Goal: Book appointment/travel/reservation

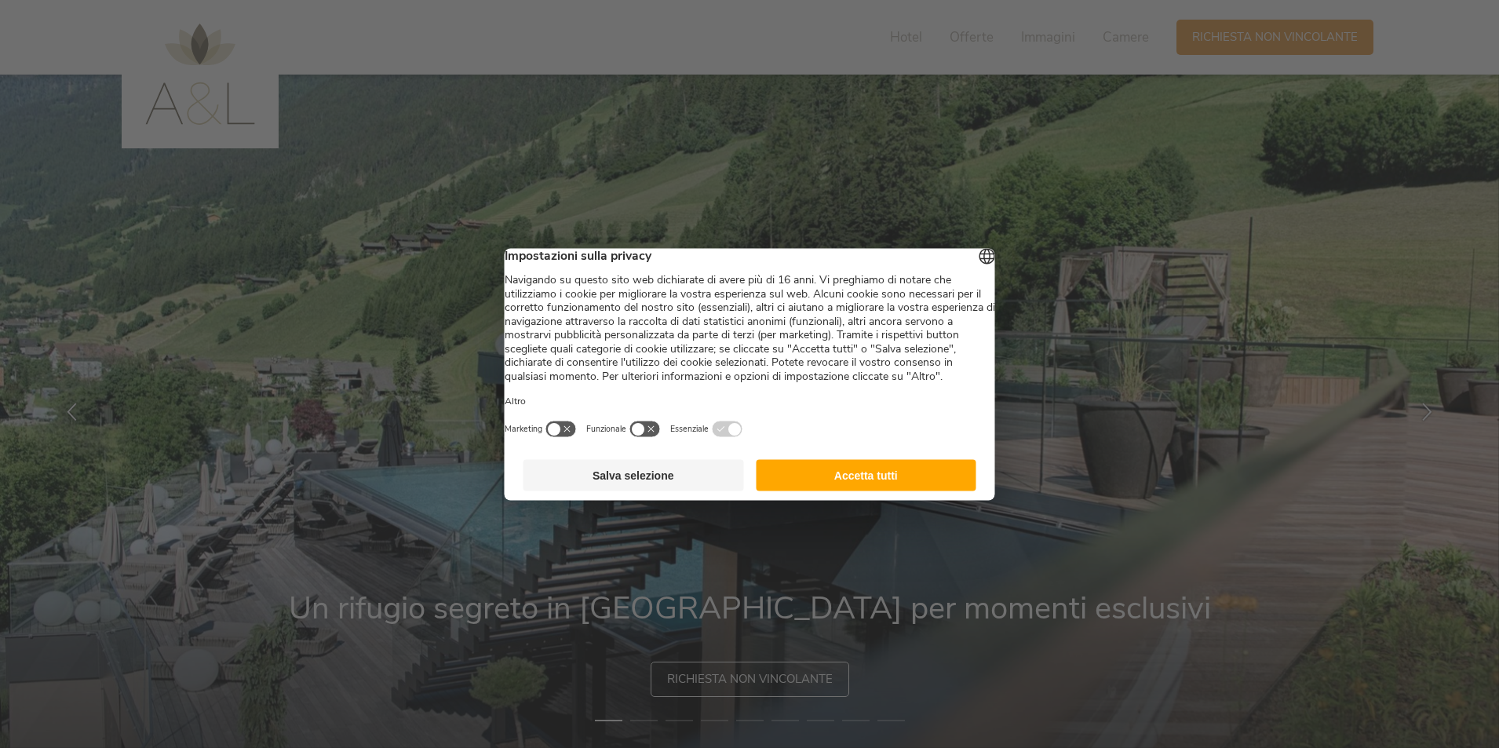
click at [899, 491] on button "Accetta tutti" at bounding box center [866, 474] width 221 height 31
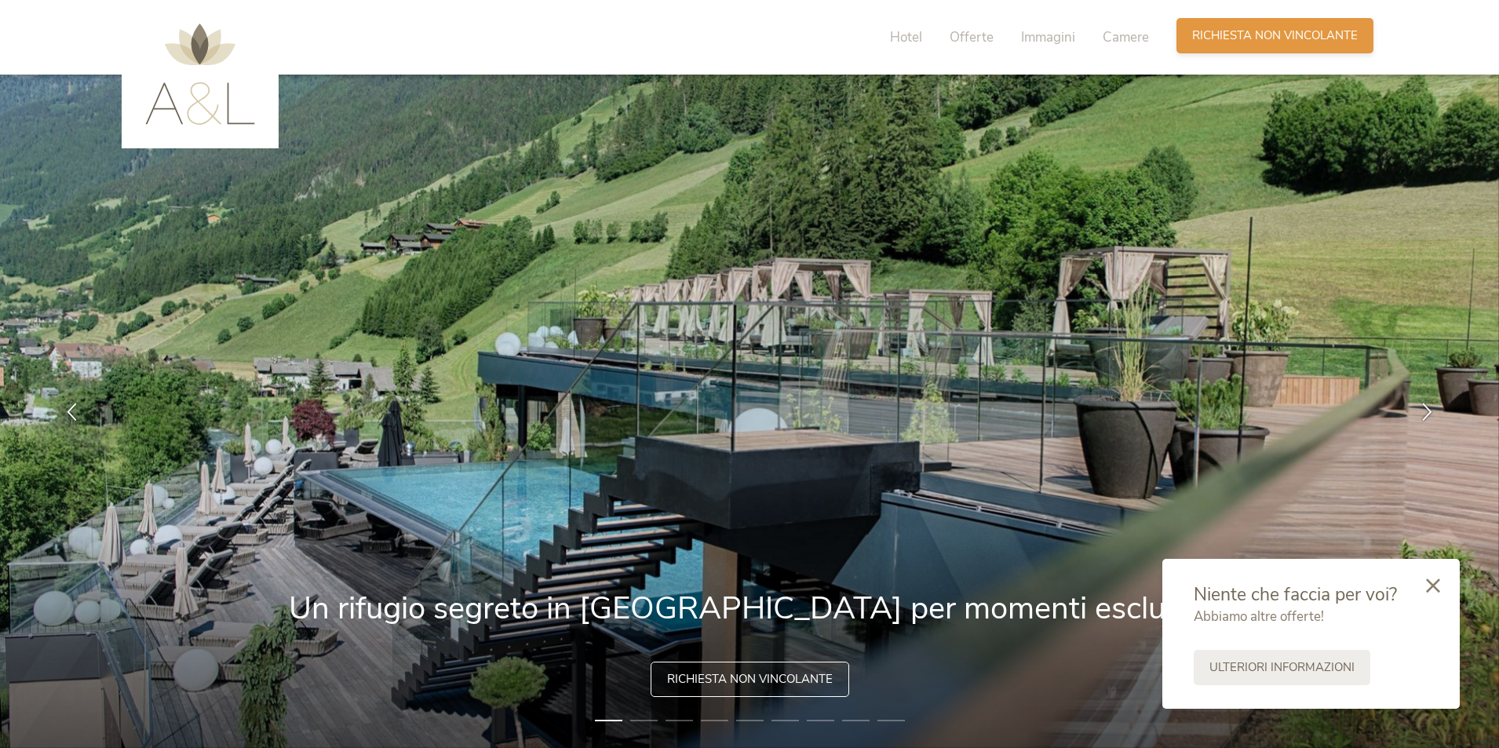
click at [1276, 33] on span "Richiesta non vincolante" at bounding box center [1275, 35] width 166 height 16
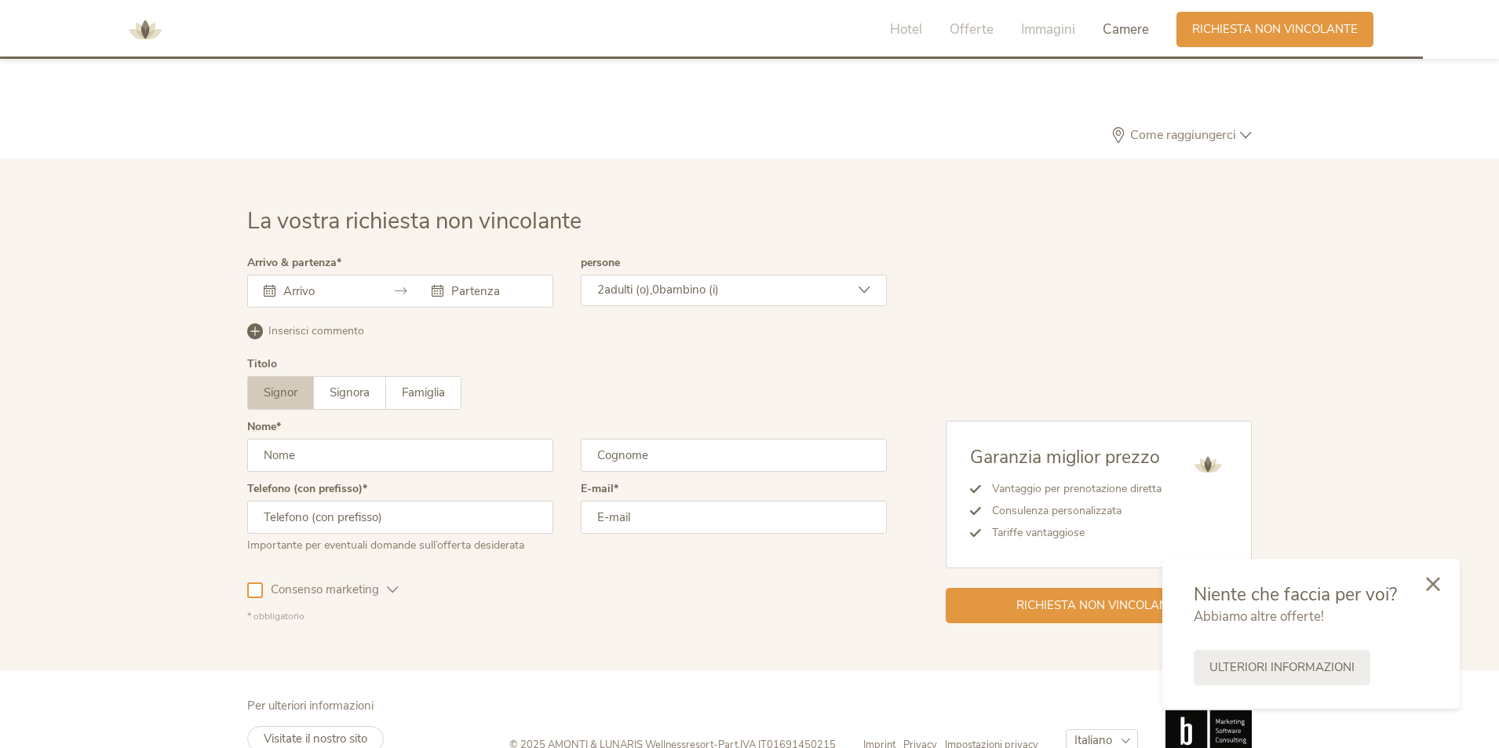
scroll to position [4728, 0]
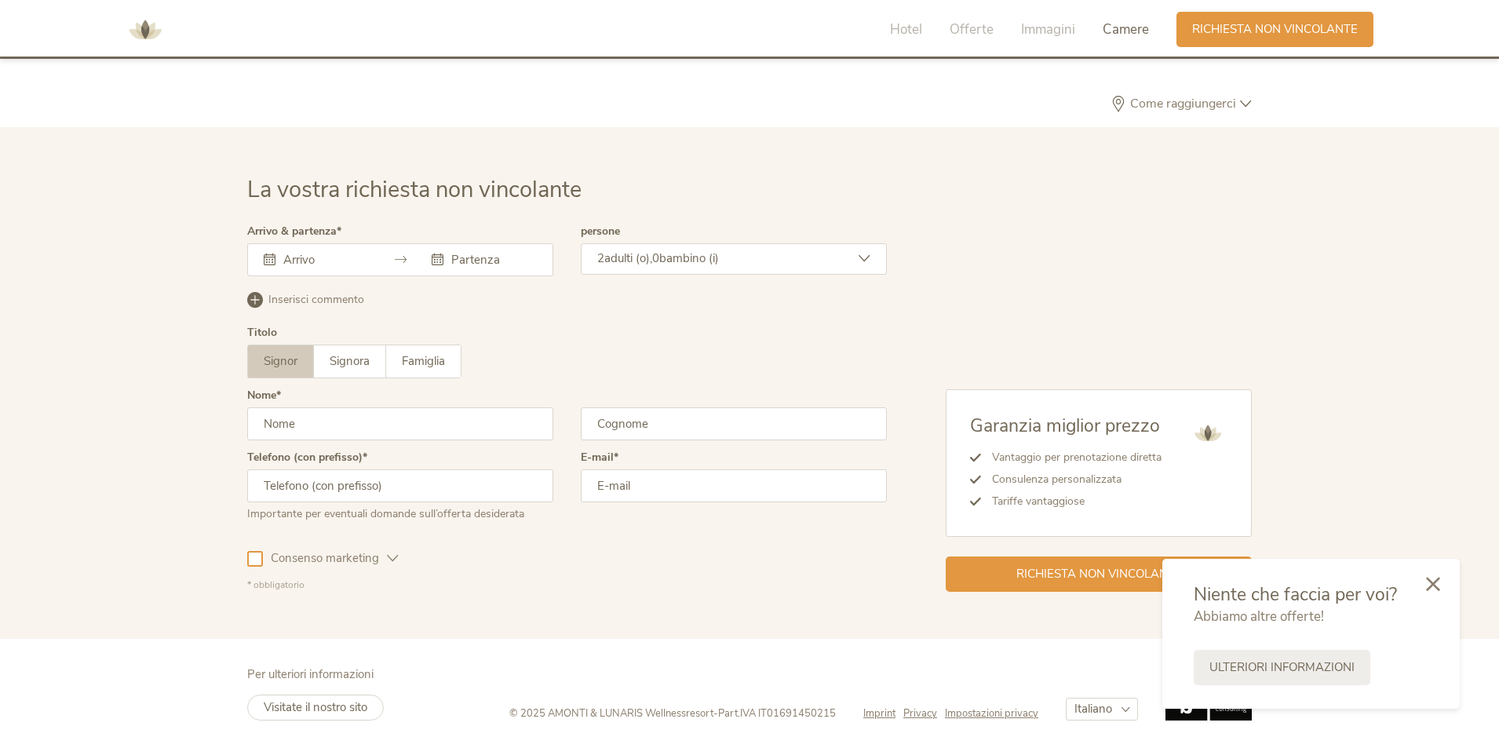
click at [1436, 578] on icon at bounding box center [1433, 584] width 14 height 14
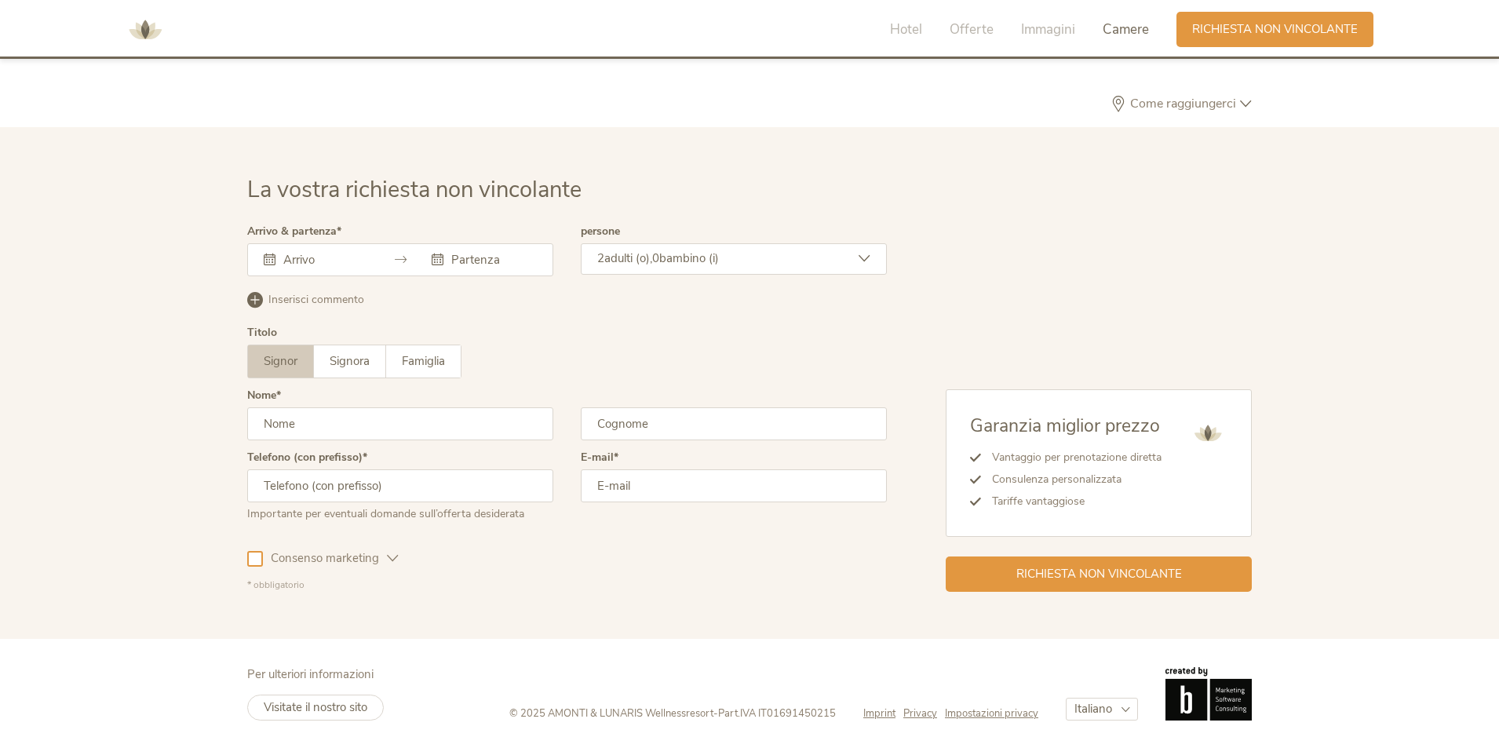
click at [355, 243] on div at bounding box center [400, 259] width 306 height 33
click at [354, 249] on div at bounding box center [400, 259] width 306 height 33
click at [351, 261] on input "text" at bounding box center [323, 260] width 89 height 16
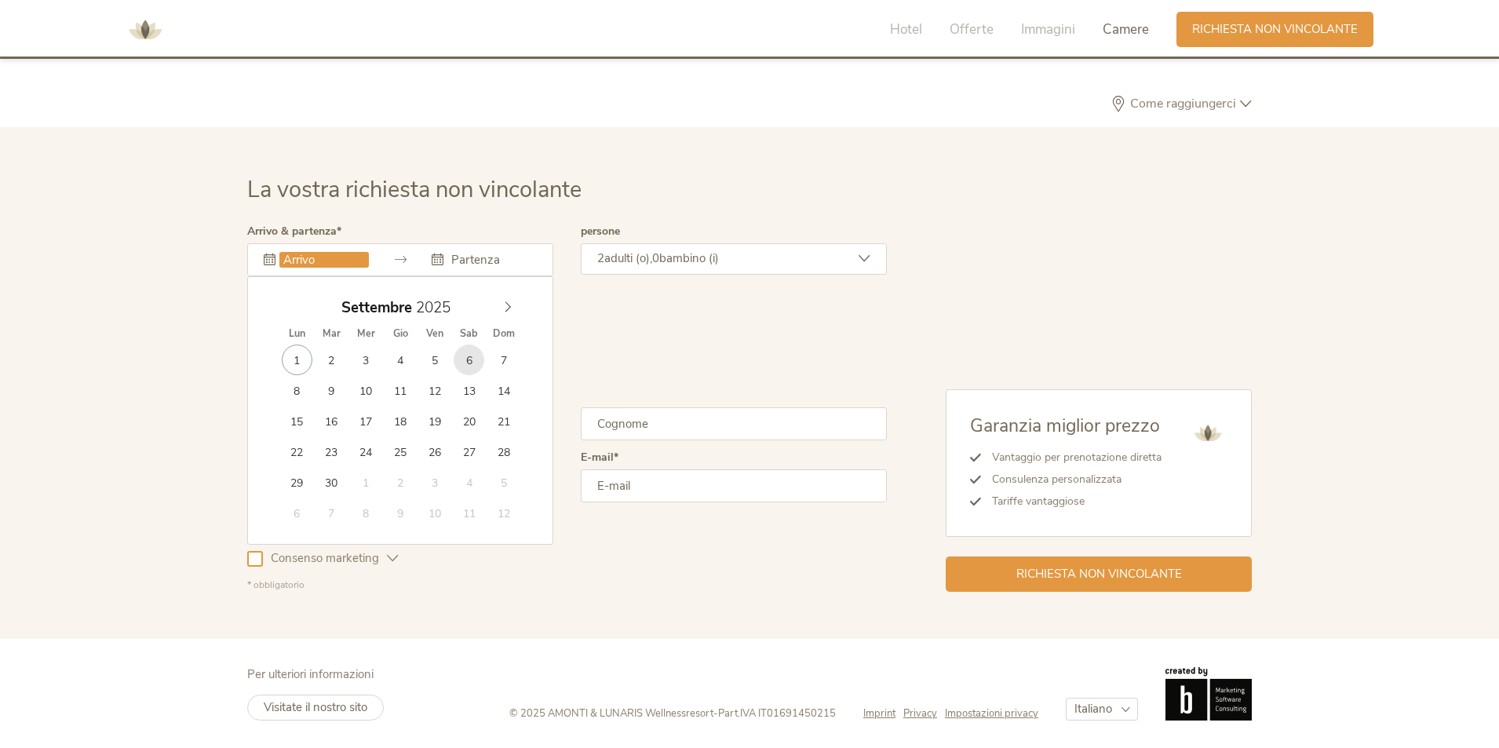
type input "[DATE]"
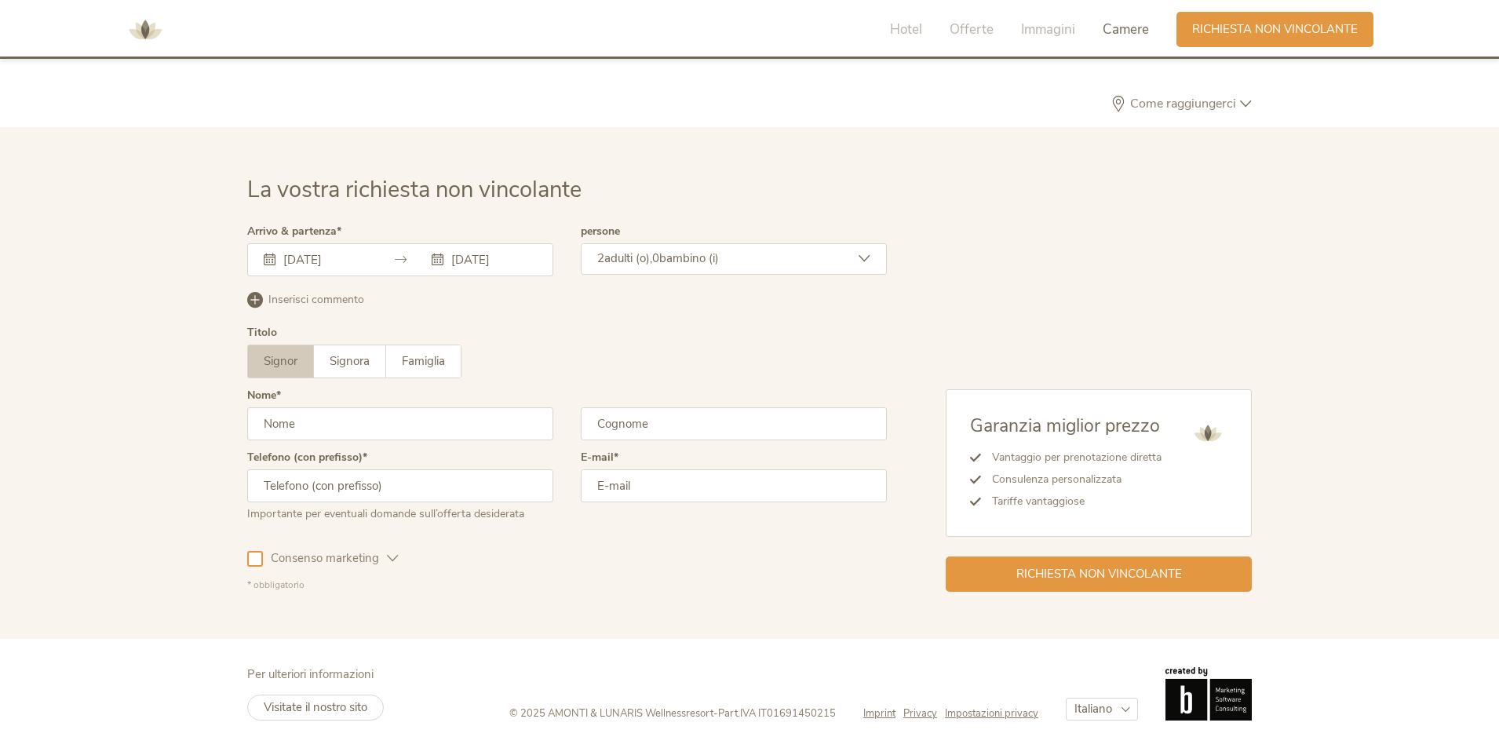
click at [640, 257] on span "adulti (o)," at bounding box center [628, 258] width 48 height 16
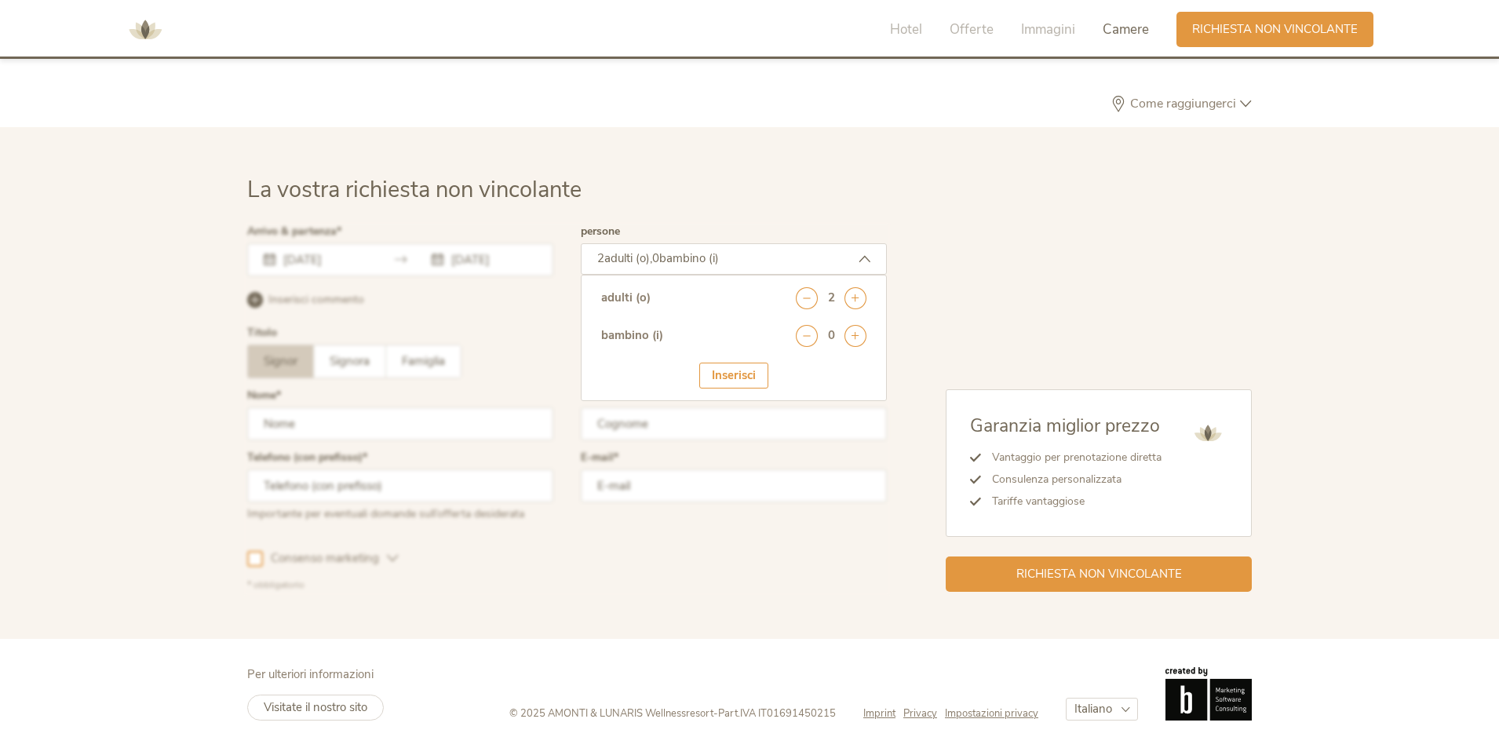
click at [890, 259] on div at bounding box center [566, 409] width 647 height 374
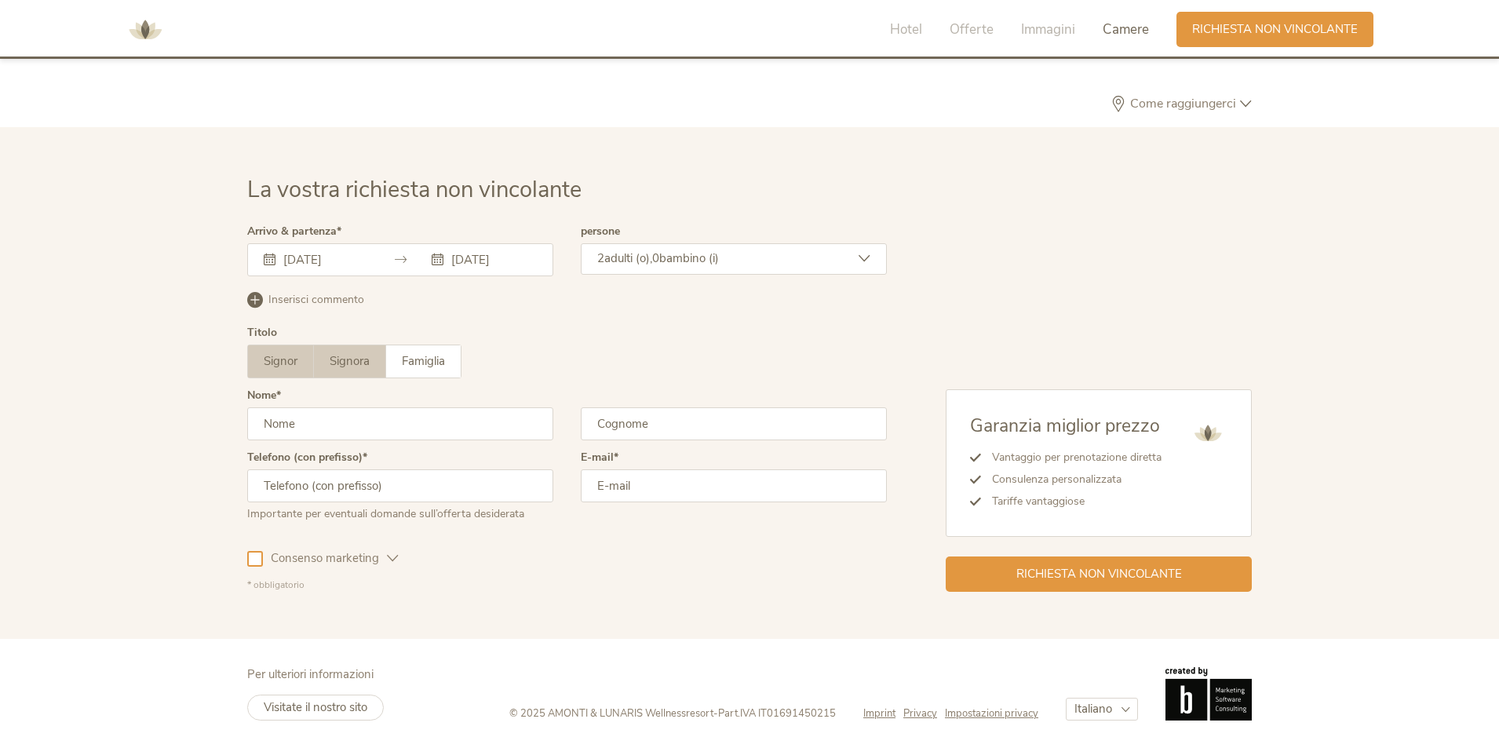
click at [344, 353] on span "Signora" at bounding box center [350, 361] width 40 height 16
click at [334, 431] on input "text" at bounding box center [400, 423] width 306 height 33
type input "[PERSON_NAME]"
type input "SARETTA"
type input "3498473955"
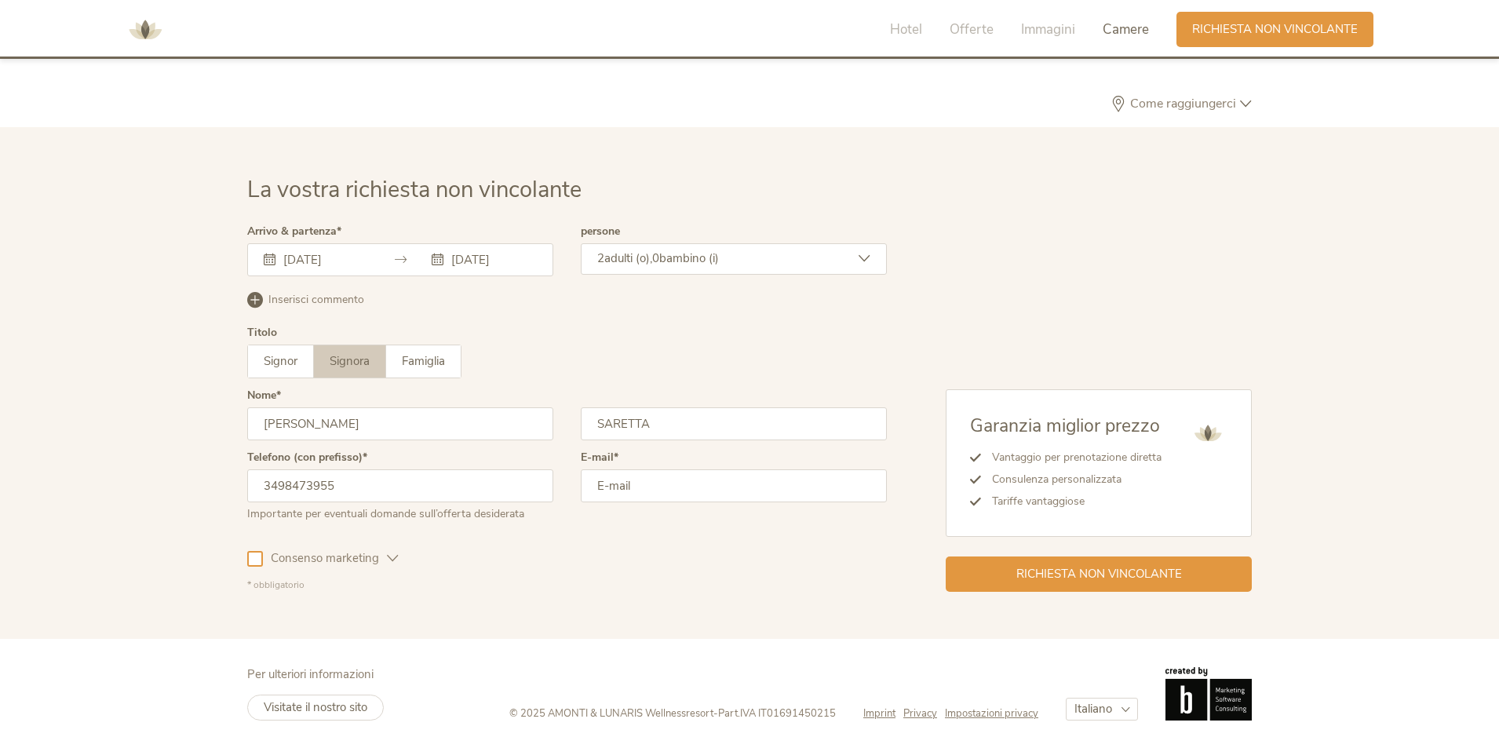
type input "[EMAIL_ADDRESS][DOMAIN_NAME]"
click at [1177, 574] on span "Richiesta non vincolante" at bounding box center [1099, 572] width 166 height 16
